Goal: Information Seeking & Learning: Learn about a topic

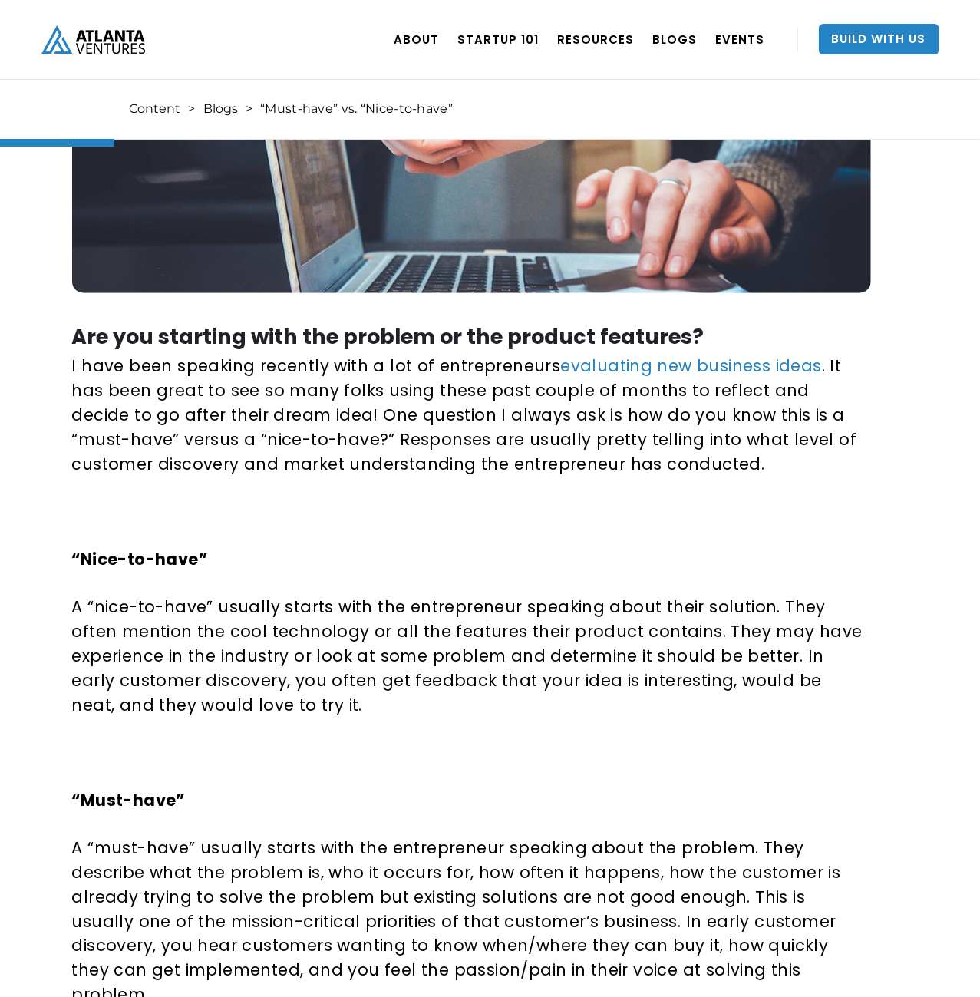
scroll to position [638, 0]
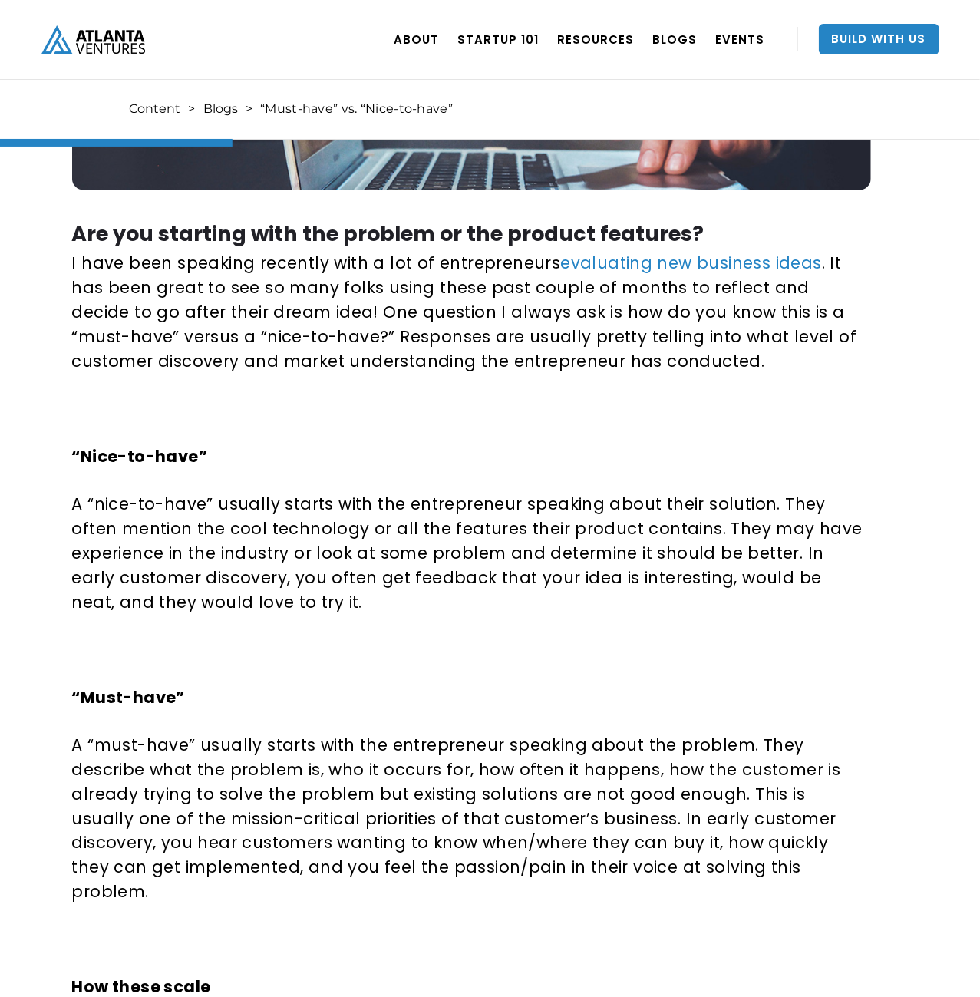
click at [518, 561] on p "A “nice-to-have” usually starts with the entrepreneur speaking about their solu…" at bounding box center [468, 553] width 793 height 123
click at [435, 598] on p "A “nice-to-have” usually starts with the entrepreneur speaking about their solu…" at bounding box center [468, 553] width 793 height 123
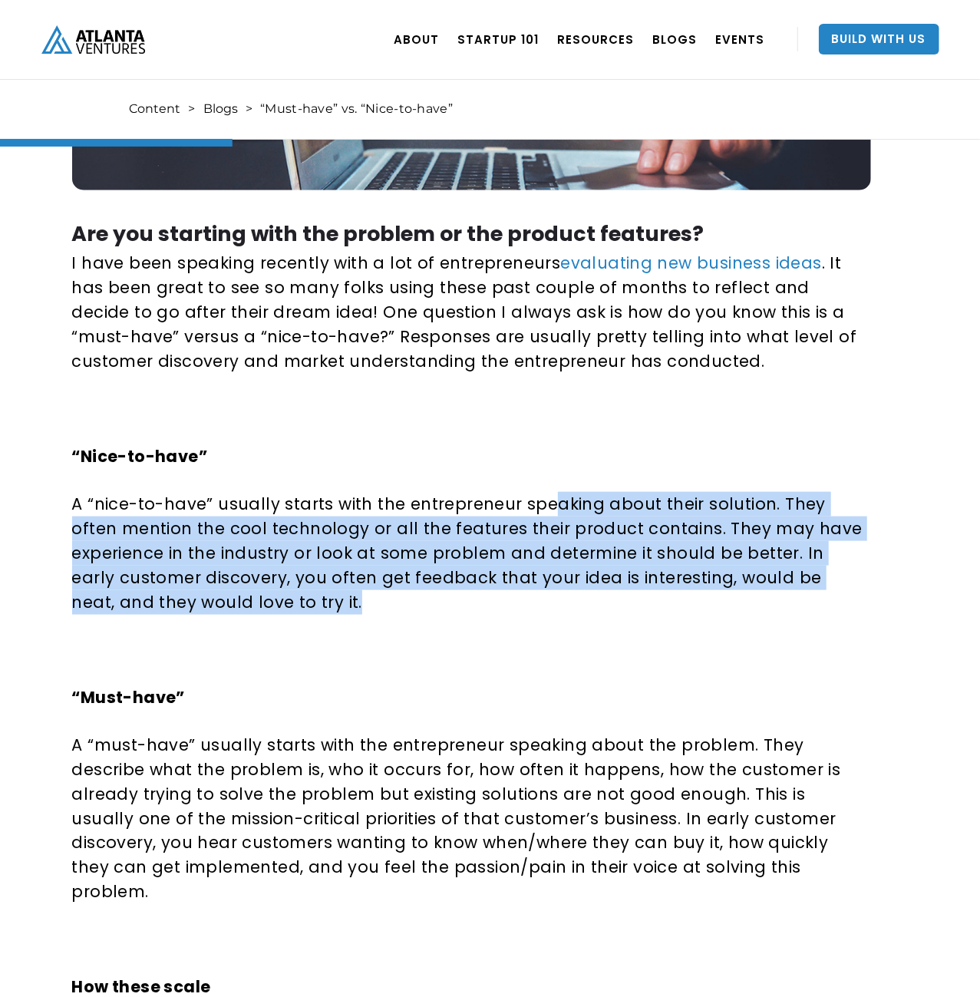
drag, startPoint x: 428, startPoint y: 607, endPoint x: 552, endPoint y: 496, distance: 165.7
click at [552, 496] on p "A “nice-to-have” usually starts with the entrepreneur speaking about their solu…" at bounding box center [468, 553] width 793 height 123
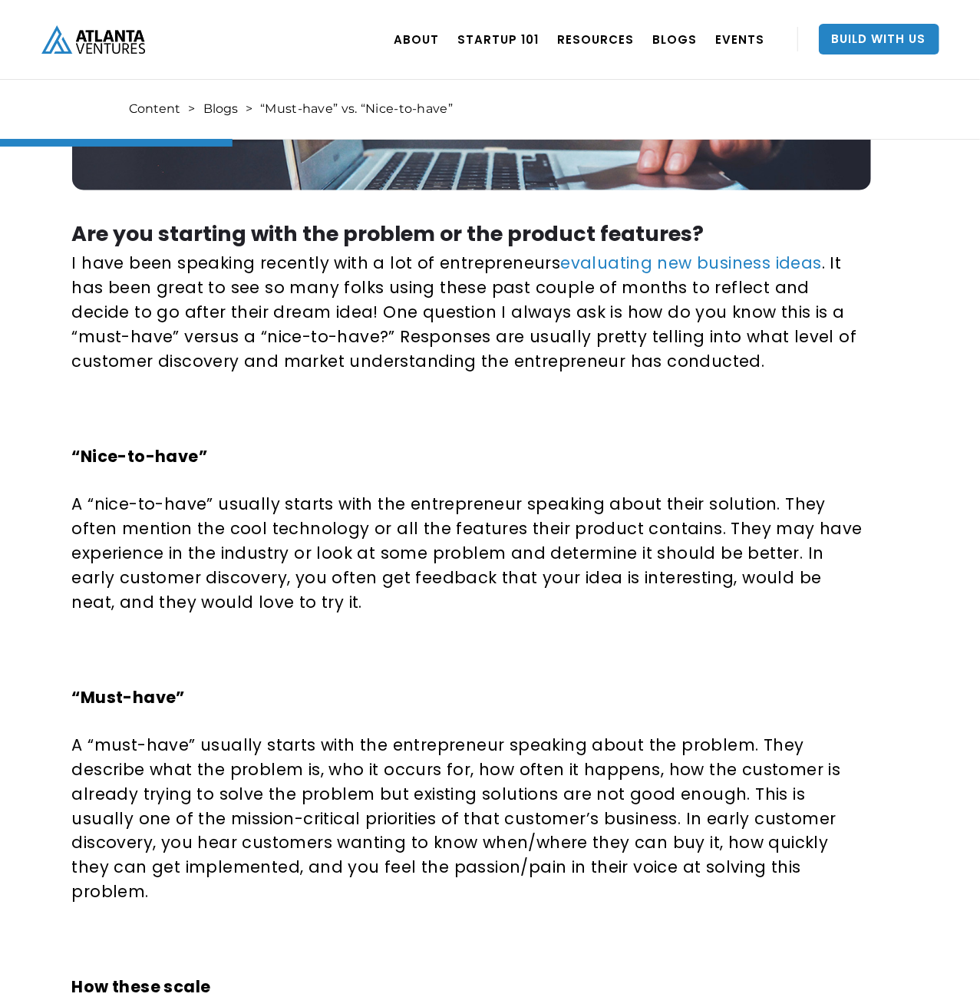
click at [552, 496] on p "A “nice-to-have” usually starts with the entrepreneur speaking about their solu…" at bounding box center [468, 553] width 793 height 123
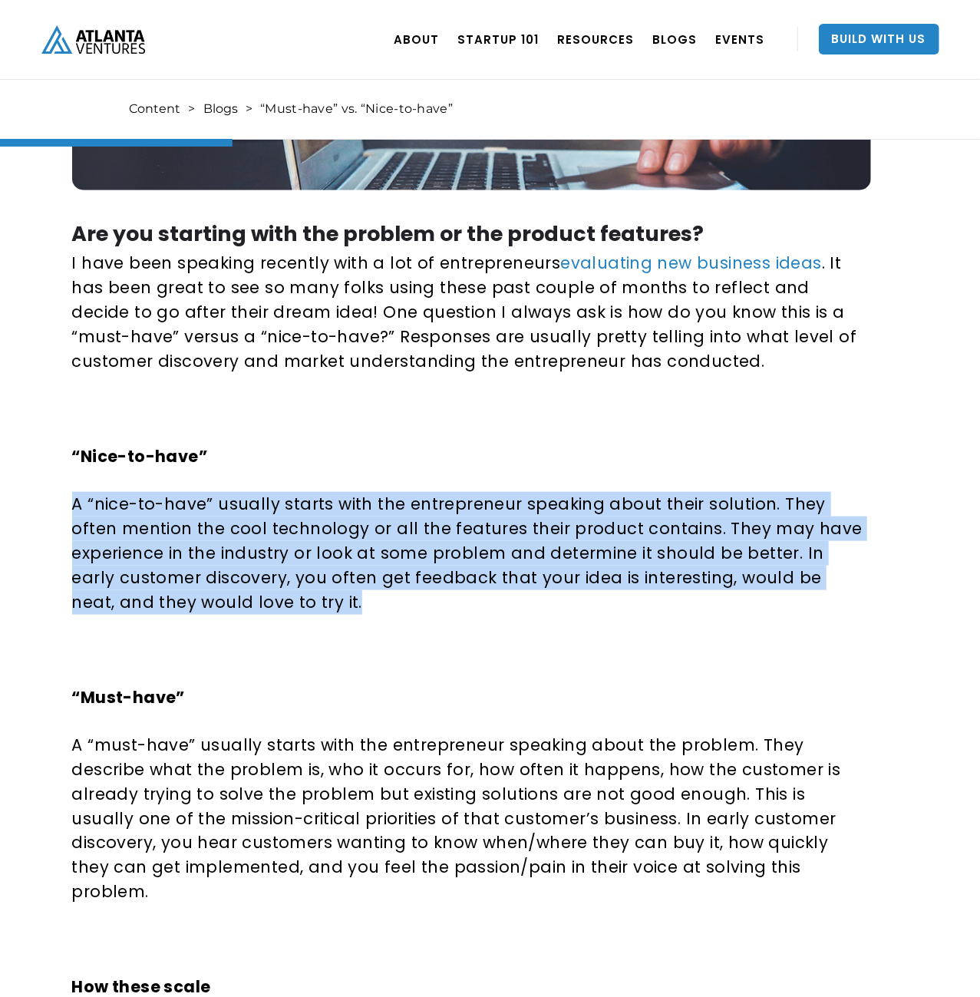
drag, startPoint x: 582, startPoint y: 467, endPoint x: 550, endPoint y: 593, distance: 129.9
click at [550, 593] on div "Are you starting with the problem or the product features? I have been speaking…" at bounding box center [468, 867] width 793 height 1355
click at [550, 593] on p "A “nice-to-have” usually starts with the entrepreneur speaking about their solu…" at bounding box center [468, 553] width 793 height 123
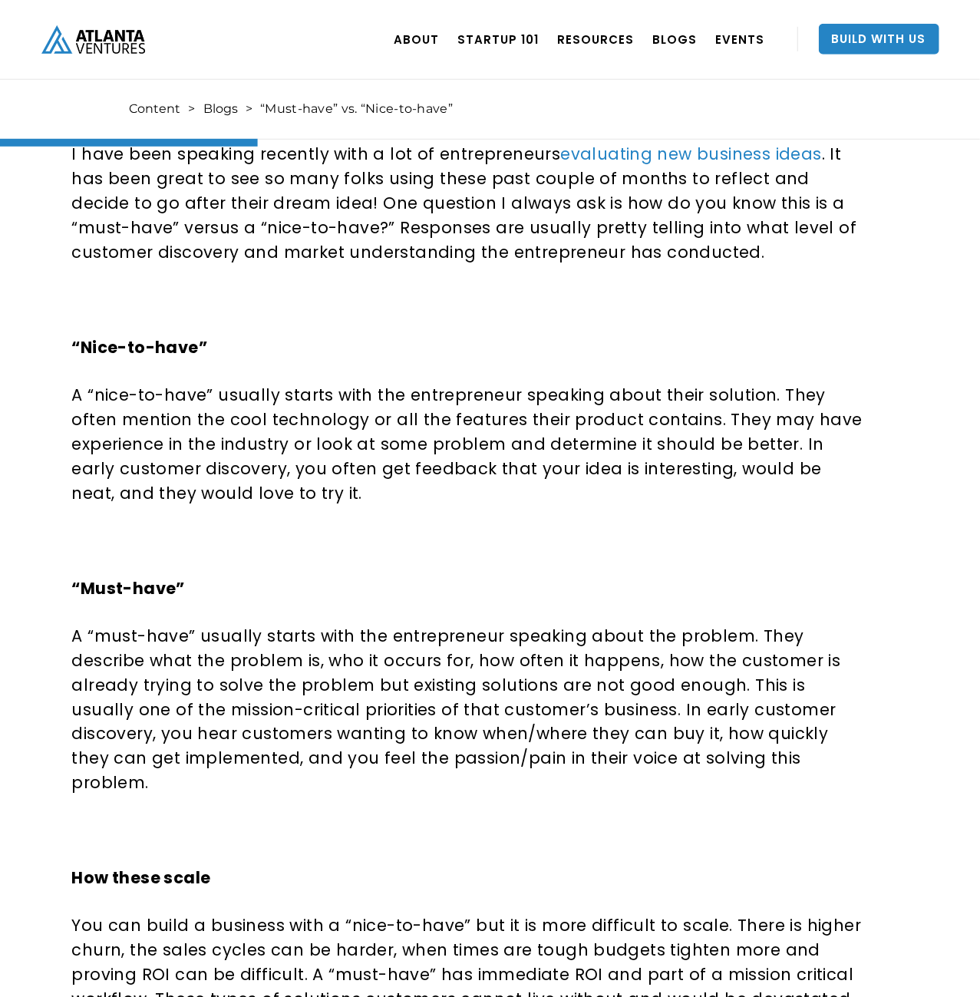
drag, startPoint x: 546, startPoint y: 463, endPoint x: 543, endPoint y: 480, distance: 16.4
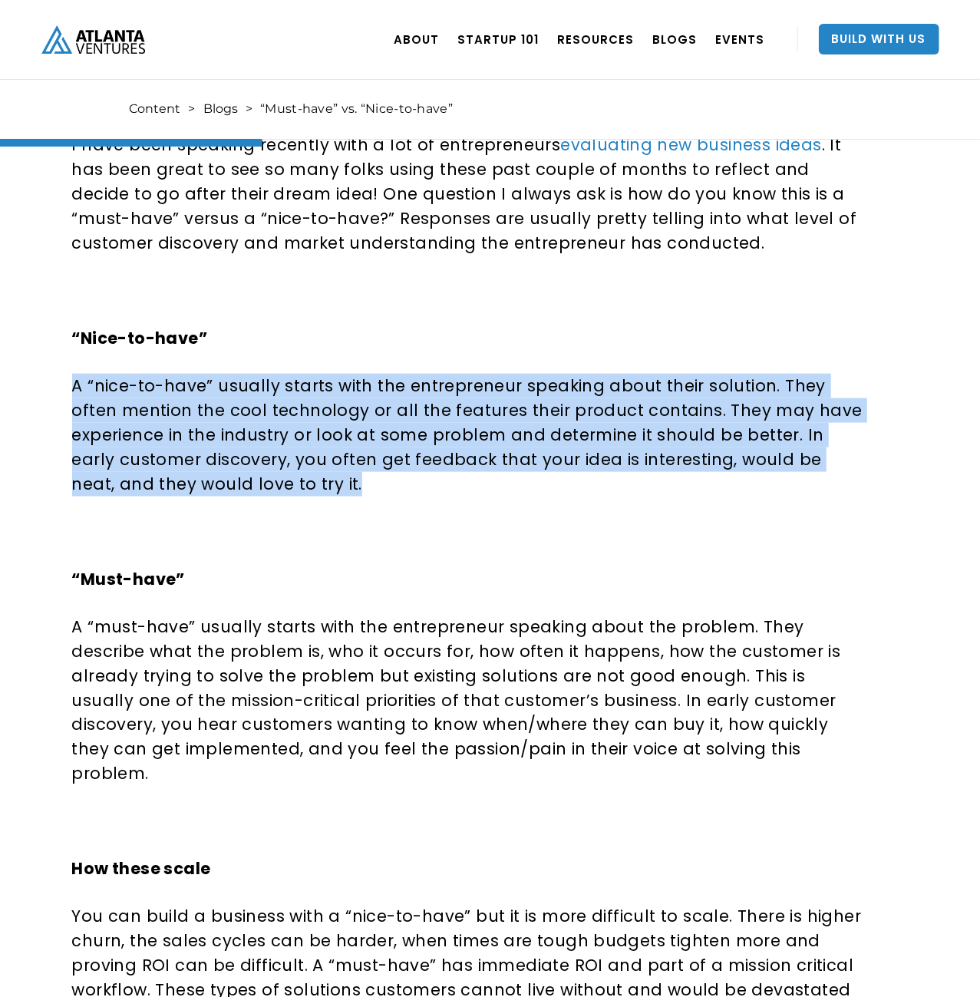
drag, startPoint x: 553, startPoint y: 491, endPoint x: 622, endPoint y: 353, distance: 154.4
click at [622, 353] on div "Are you starting with the problem or the product features? I have been speaking…" at bounding box center [468, 749] width 793 height 1355
click at [468, 478] on p "A “nice-to-have” usually starts with the entrepreneur speaking about their solu…" at bounding box center [468, 435] width 793 height 123
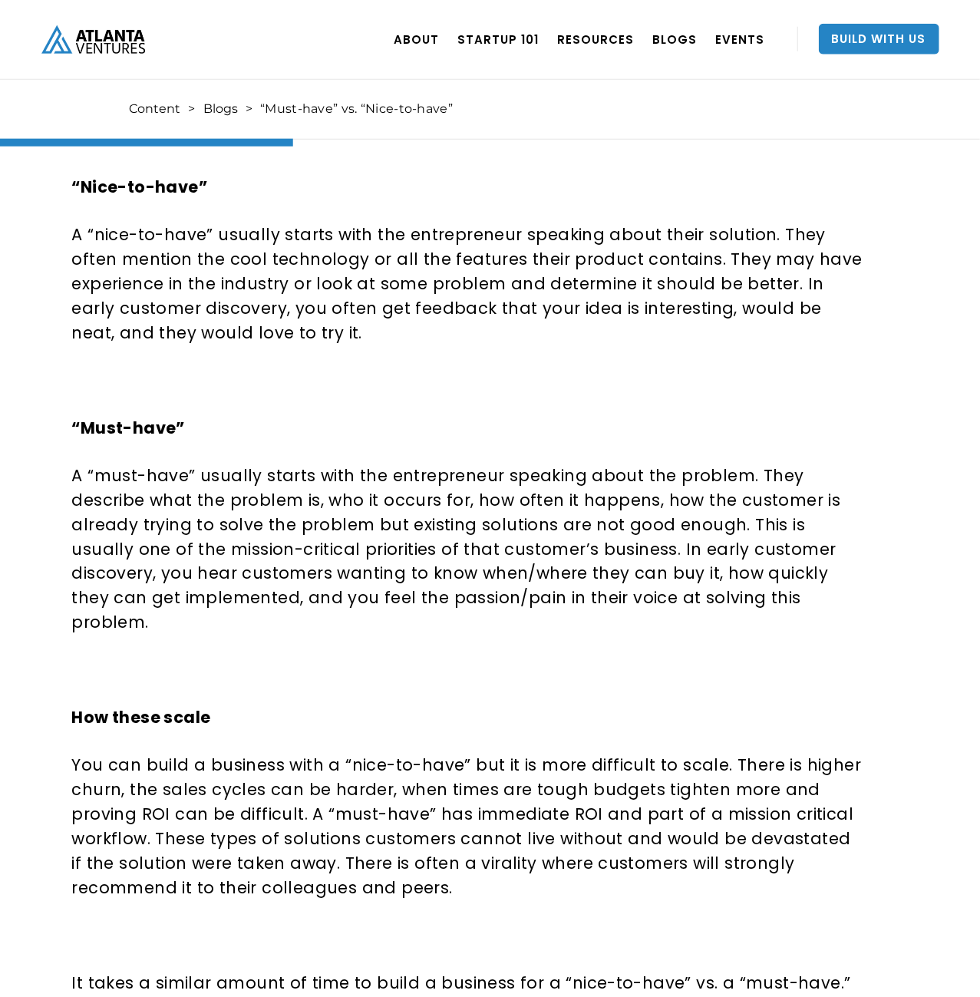
drag, startPoint x: 480, startPoint y: 506, endPoint x: 477, endPoint y: 532, distance: 26.3
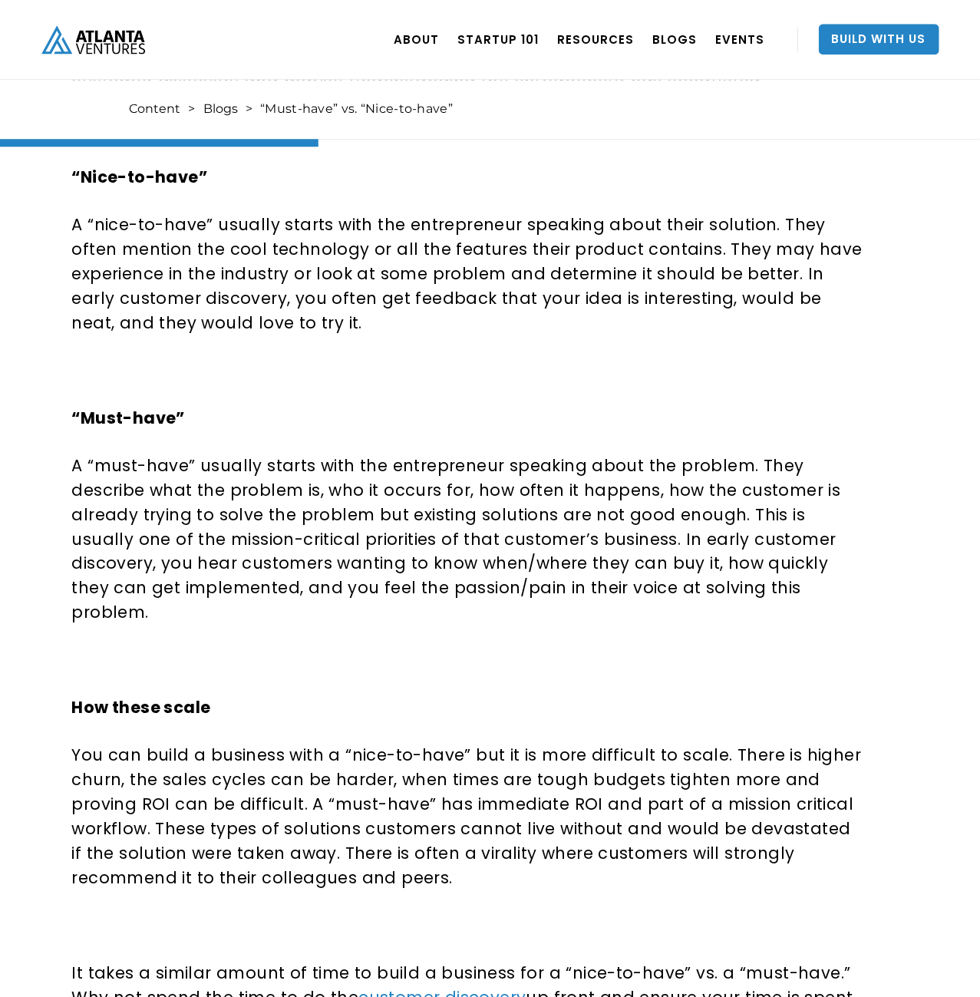
click at [480, 530] on p "A “must-have” usually starts with the entrepreneur speaking about the problem. …" at bounding box center [468, 539] width 793 height 172
click at [424, 536] on p "A “must-have” usually starts with the entrepreneur speaking about the problem. …" at bounding box center [468, 539] width 793 height 172
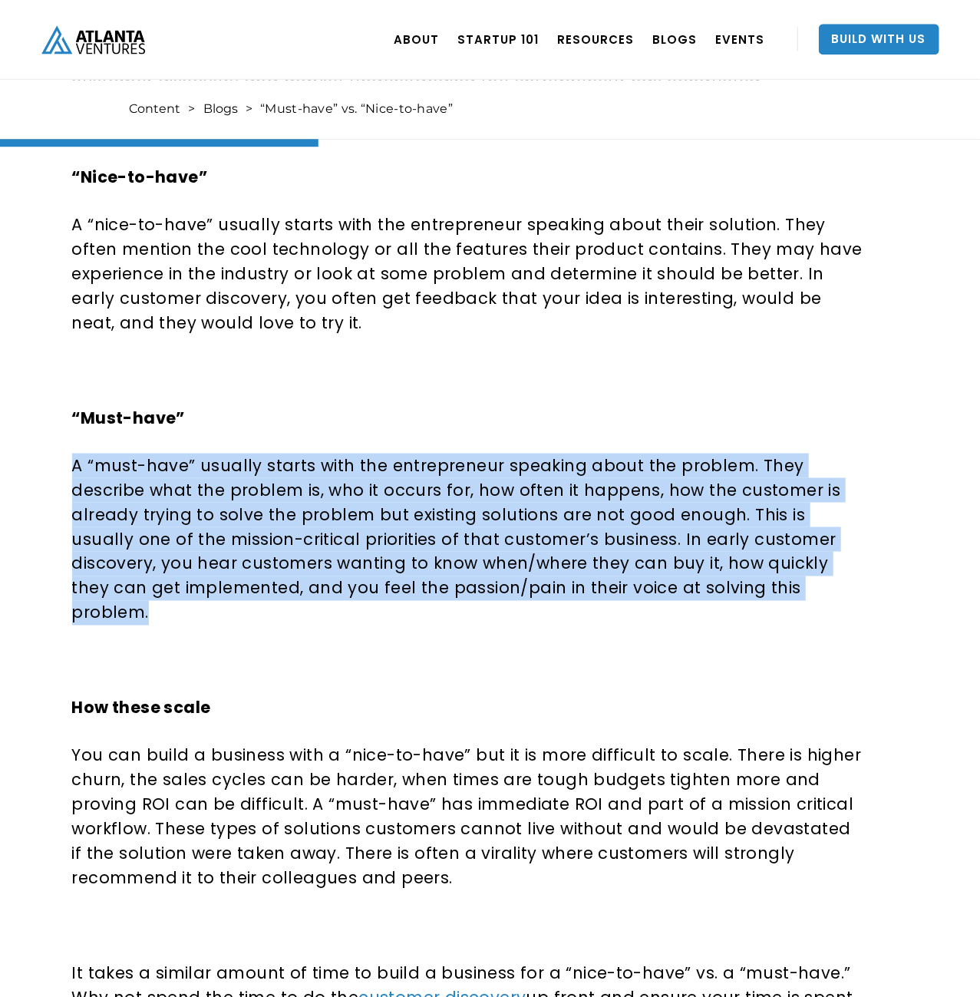
drag, startPoint x: 578, startPoint y: 454, endPoint x: 822, endPoint y: 598, distance: 282.4
click at [822, 598] on div "Are you starting with the problem or the product features? I have been speaking…" at bounding box center [468, 587] width 793 height 1355
click at [822, 598] on p "A “must-have” usually starts with the entrepreneur speaking about the problem. …" at bounding box center [468, 539] width 793 height 172
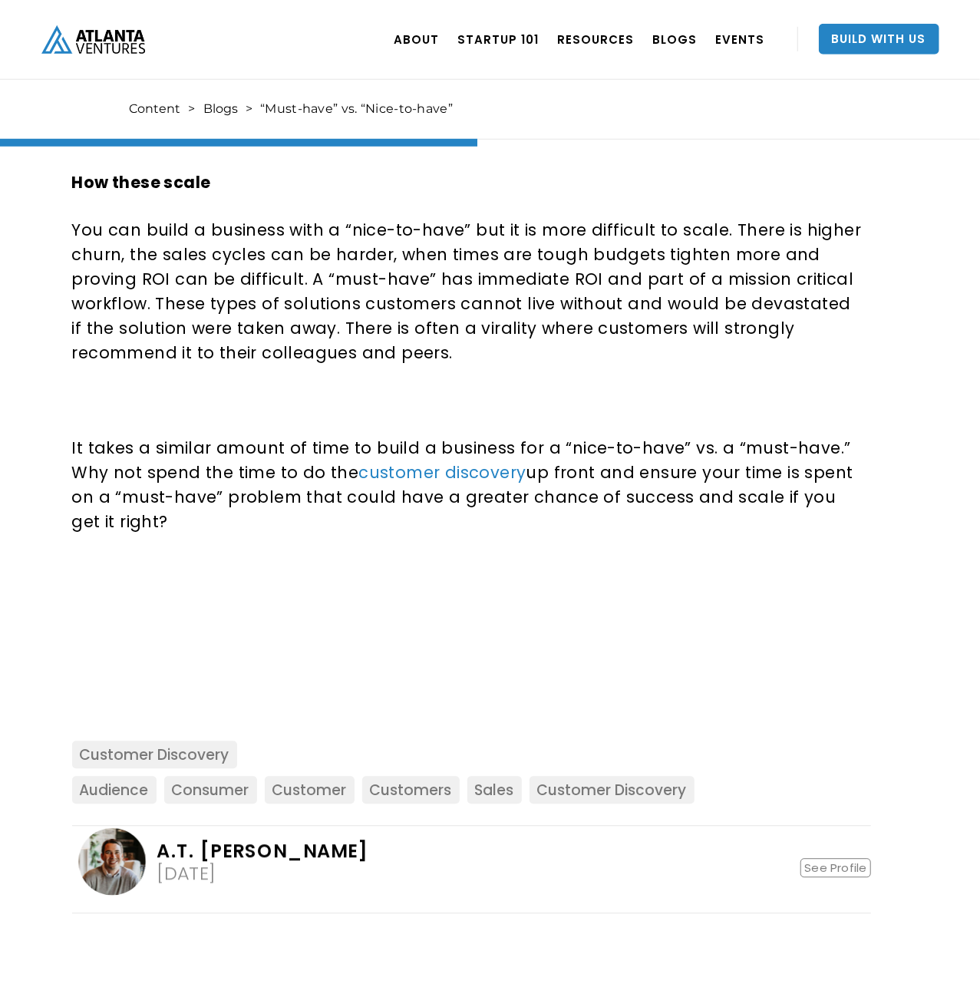
drag, startPoint x: 607, startPoint y: 341, endPoint x: 629, endPoint y: 354, distance: 25.8
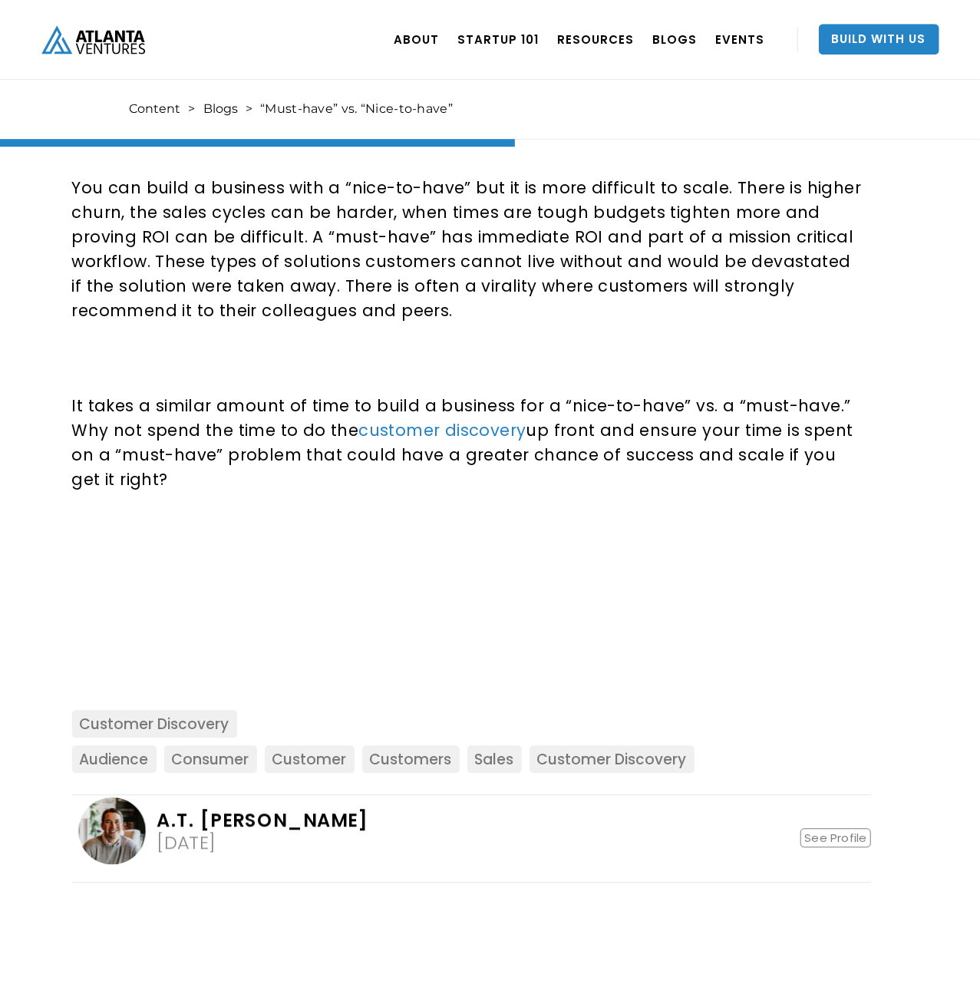
scroll to position [1246, 0]
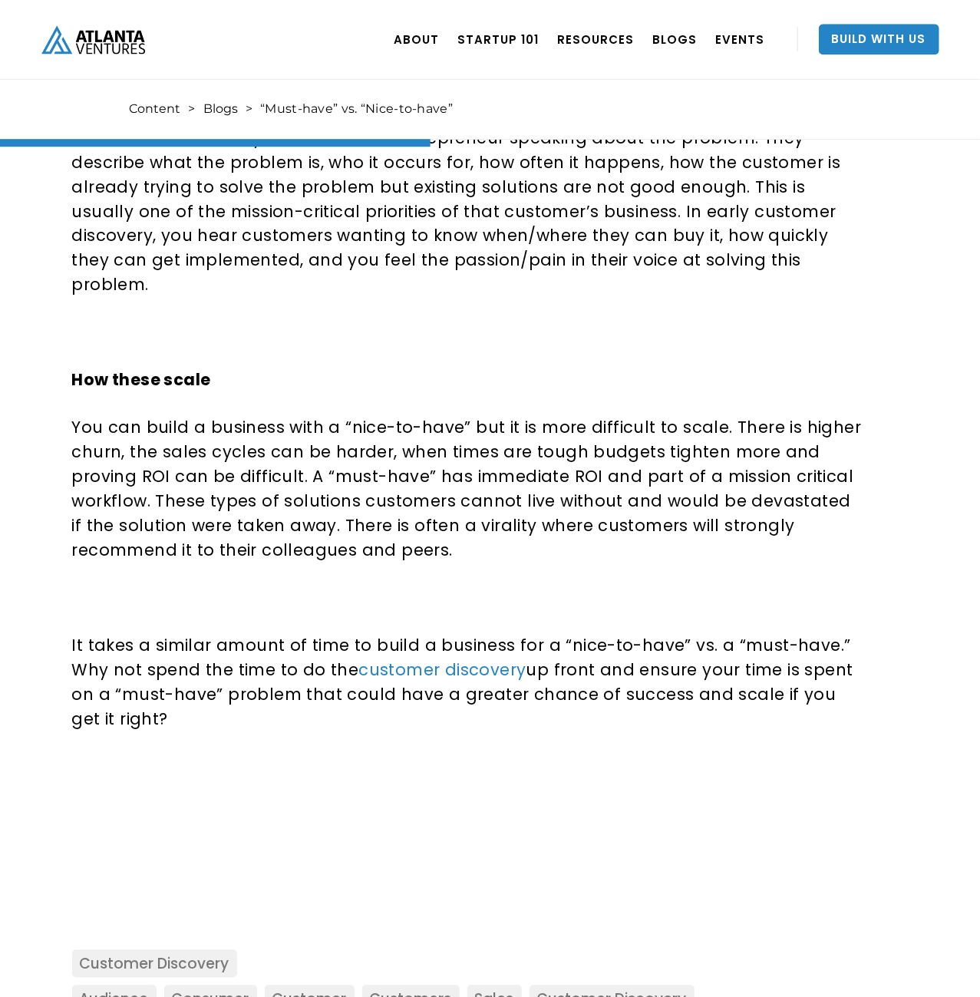
click at [523, 441] on p "You can build a business with a “nice-to-have” but it is more difficult to scal…" at bounding box center [468, 488] width 793 height 147
click at [503, 536] on p "You can build a business with a “nice-to-have” but it is more difficult to scal…" at bounding box center [468, 488] width 793 height 147
